Goal: Task Accomplishment & Management: Complete application form

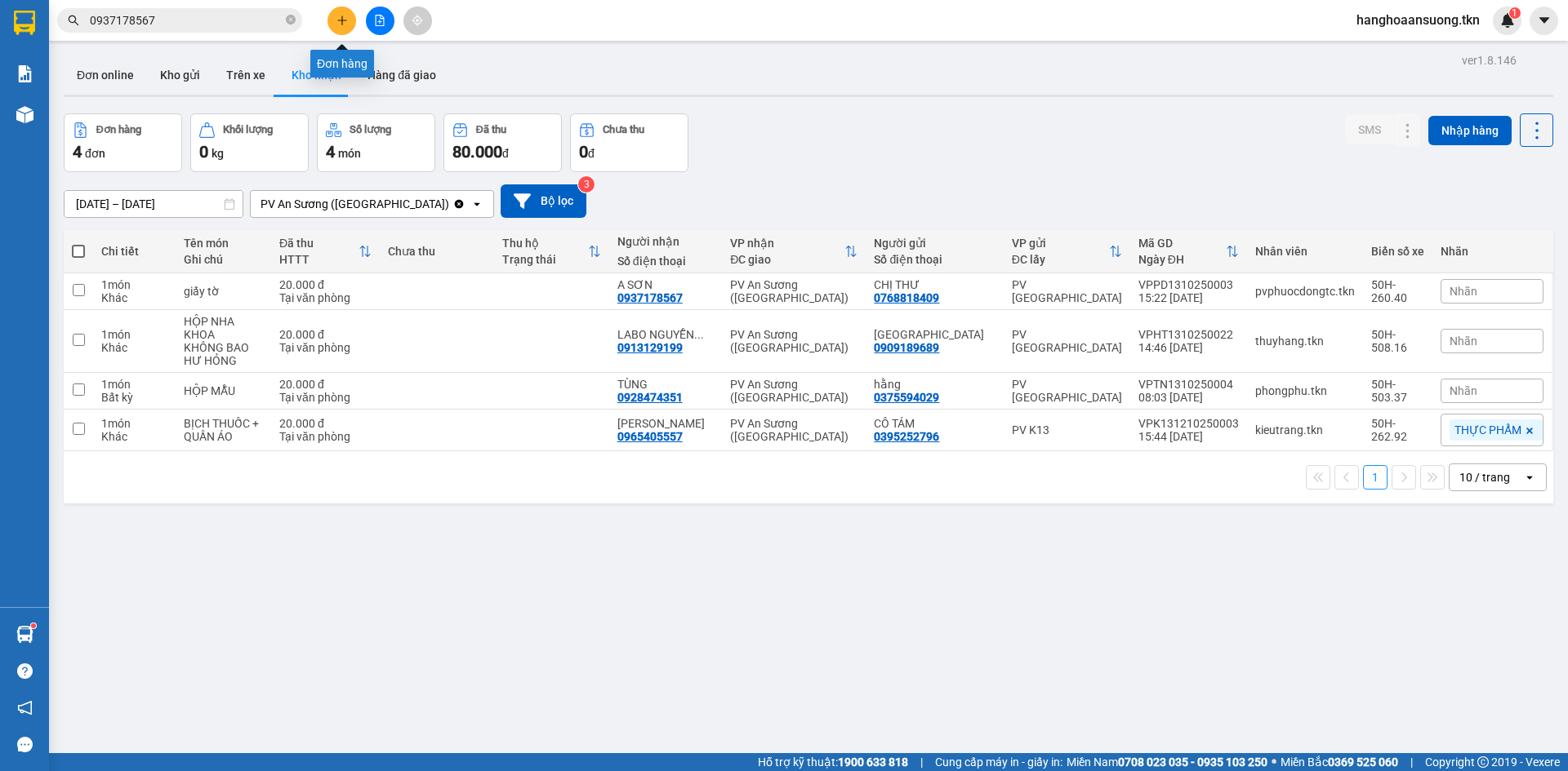
click at [339, 15] on icon "plus" at bounding box center [342, 20] width 12 height 12
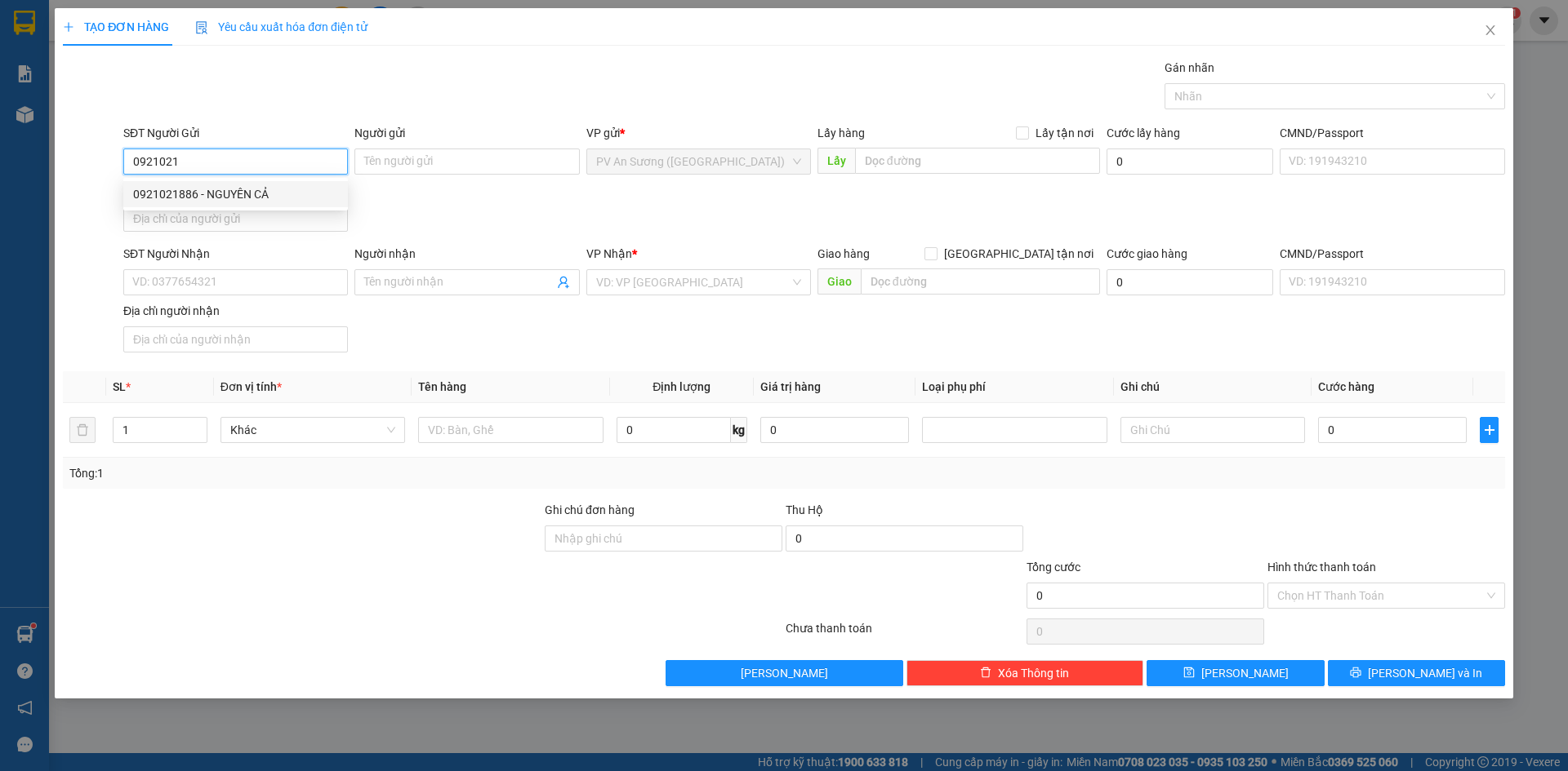
click at [239, 196] on div "0921021886 - NGUYÊN CẢ" at bounding box center [235, 194] width 205 height 18
type input "0921021886"
type input "NGUYÊN CẢ"
type input "0393988557"
type input "minh"
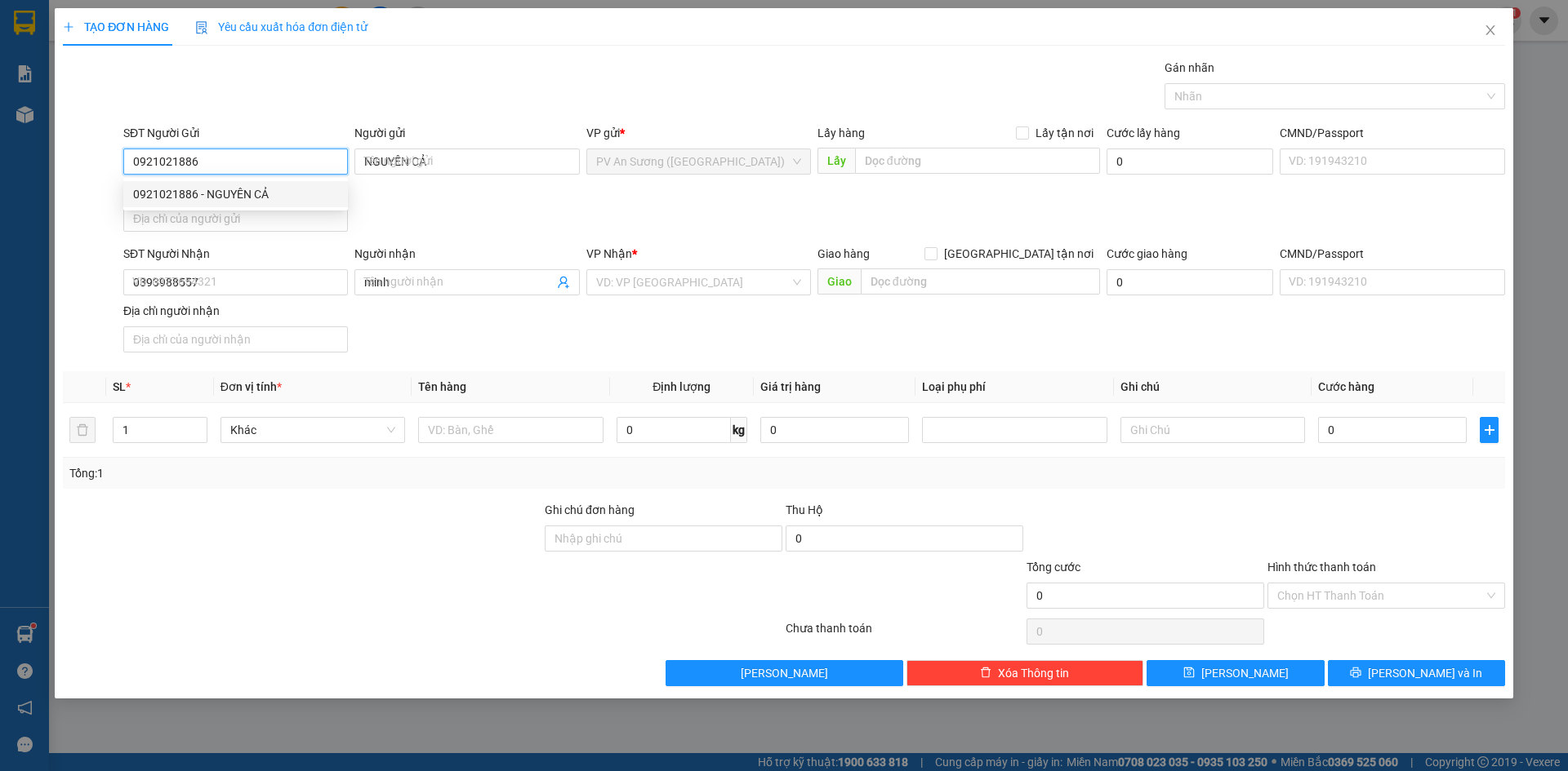
type input "20.000"
type input "0921021886"
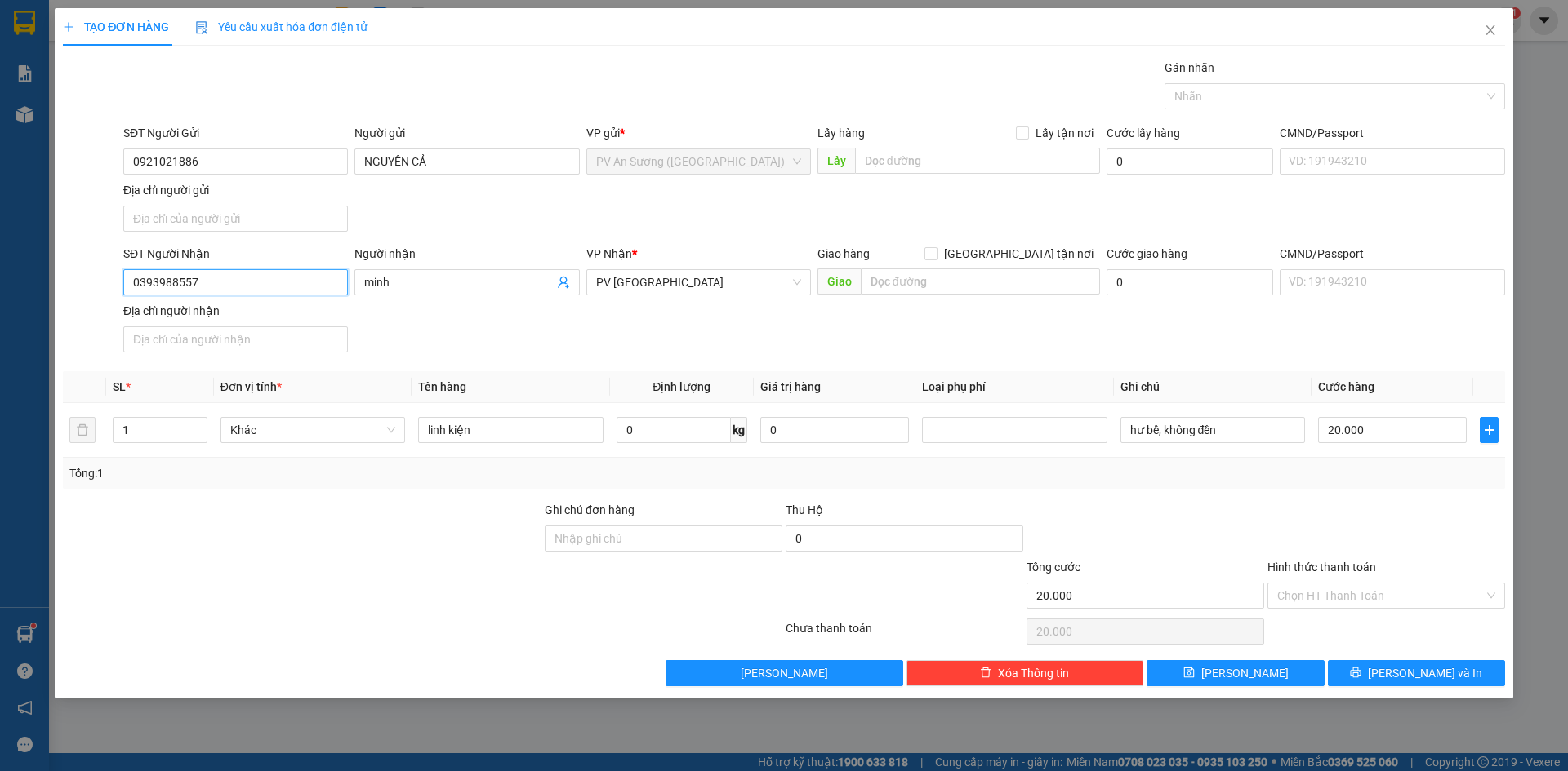
click at [245, 282] on input "0393988557" at bounding box center [236, 282] width 225 height 26
click at [201, 343] on div "0971203435 - NHÂN" at bounding box center [235, 341] width 205 height 18
type input "0971203435"
type input "NHÂN"
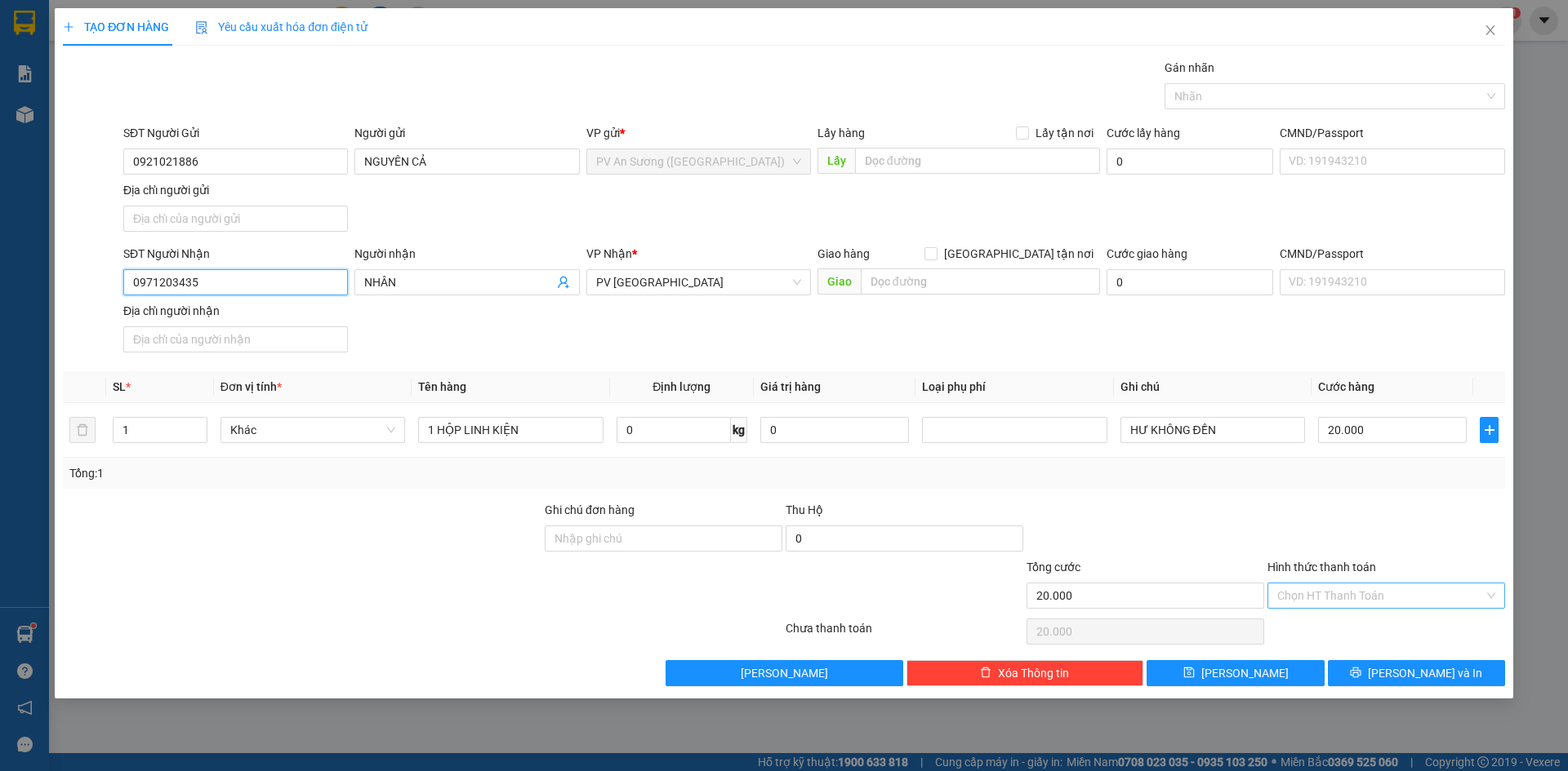
type input "0971203435"
click at [1327, 588] on input "Hình thức thanh toán" at bounding box center [1380, 595] width 207 height 24
click at [1320, 627] on div "Tại văn phòng" at bounding box center [1386, 628] width 218 height 18
type input "0"
click at [1243, 670] on span "[PERSON_NAME]" at bounding box center [1245, 673] width 88 height 18
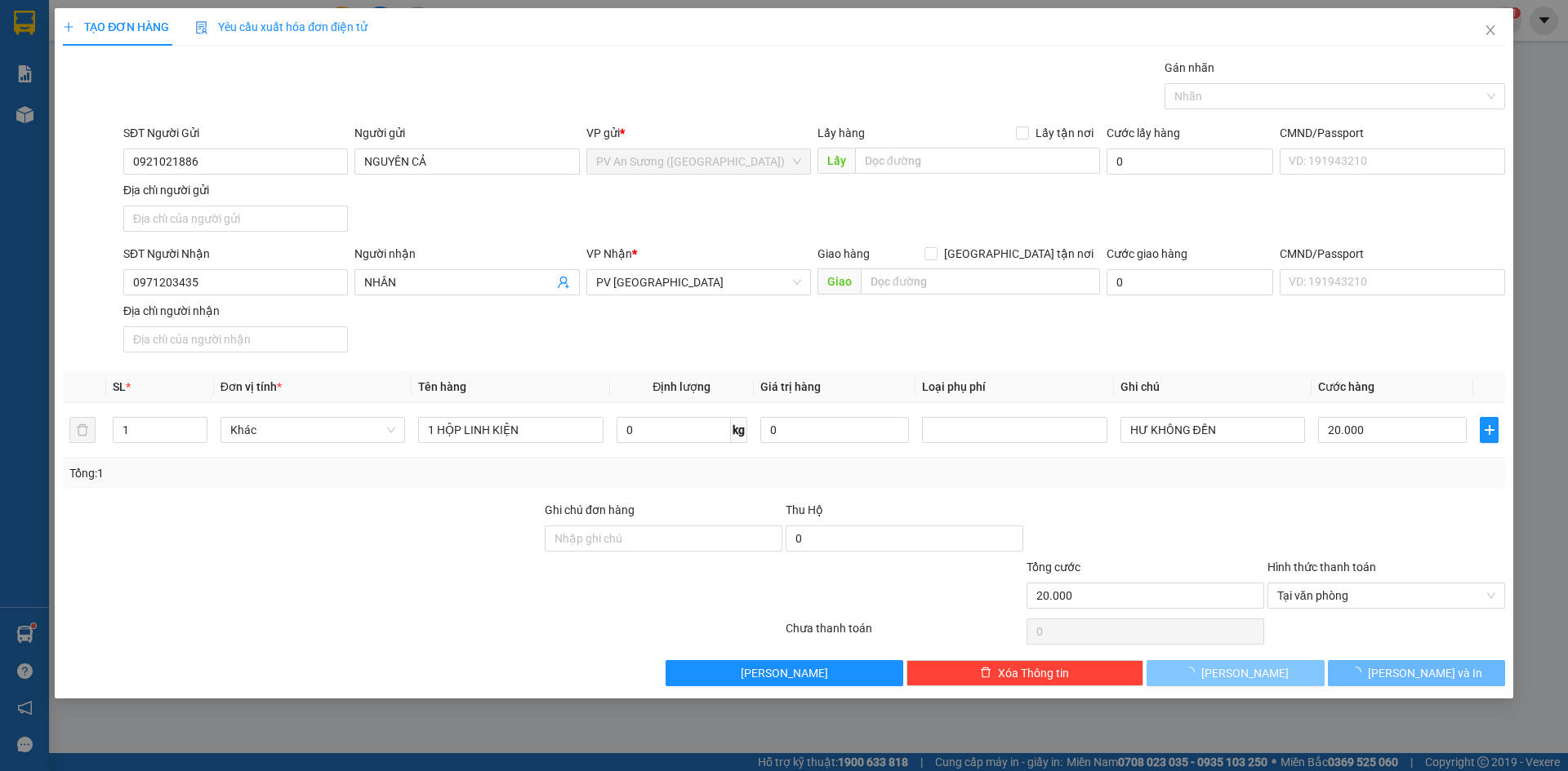
type input "0"
